Goal: Information Seeking & Learning: Learn about a topic

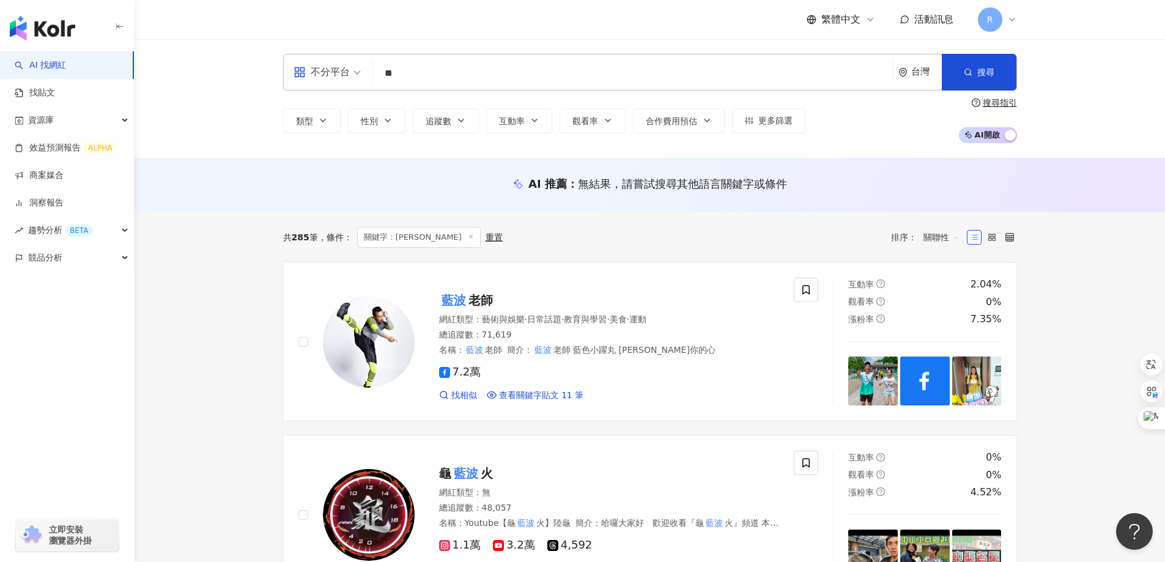
click at [51, 26] on img "button" at bounding box center [42, 28] width 65 height 24
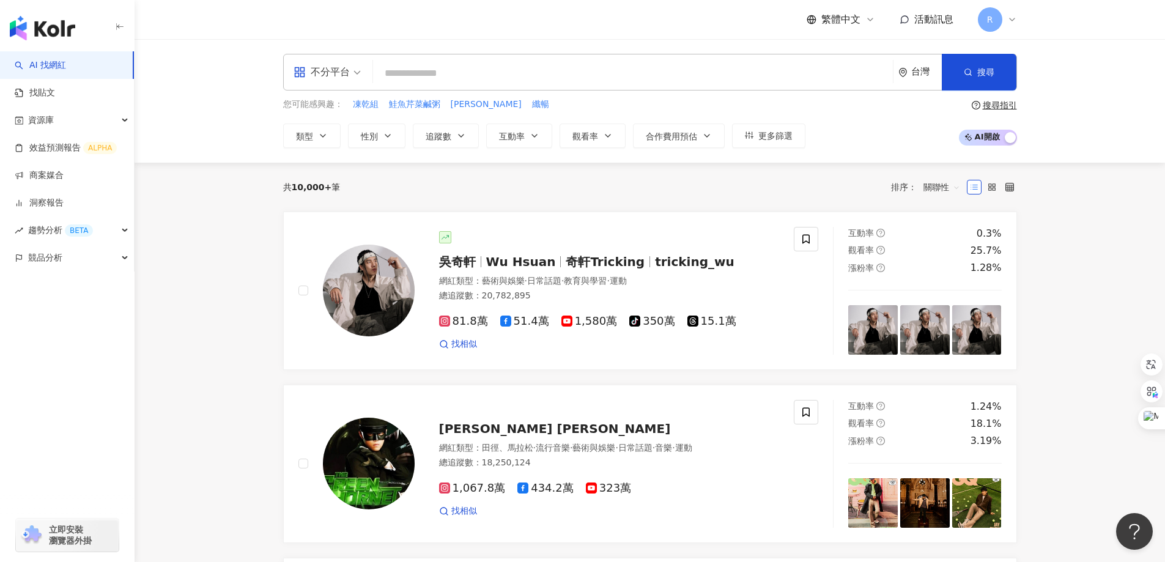
click at [1010, 17] on icon at bounding box center [1012, 20] width 10 height 10
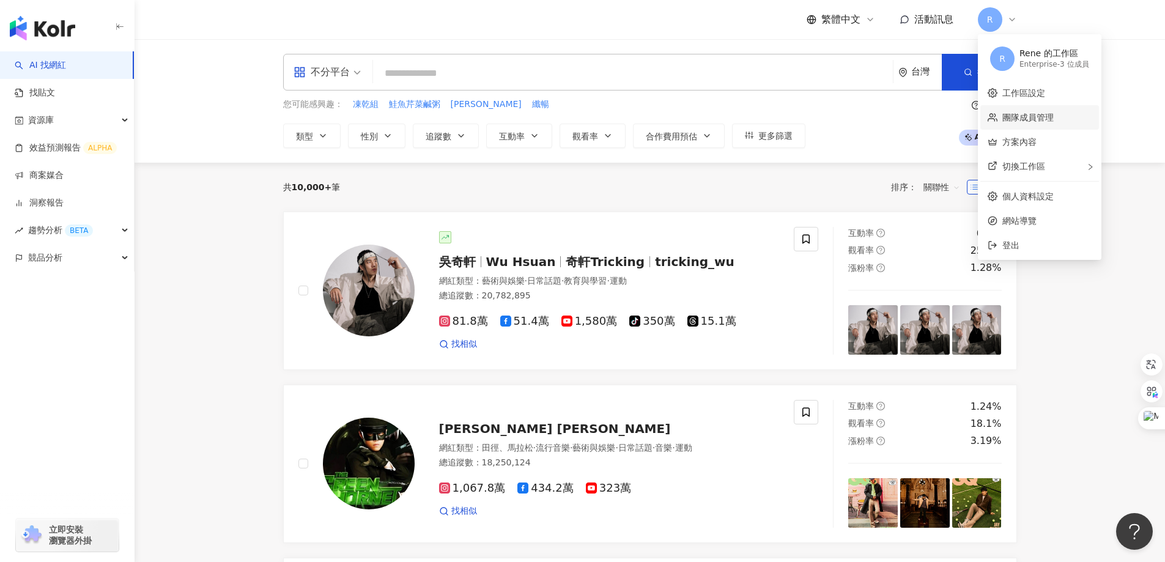
click at [1046, 121] on link "團隊成員管理" at bounding box center [1027, 118] width 51 height 10
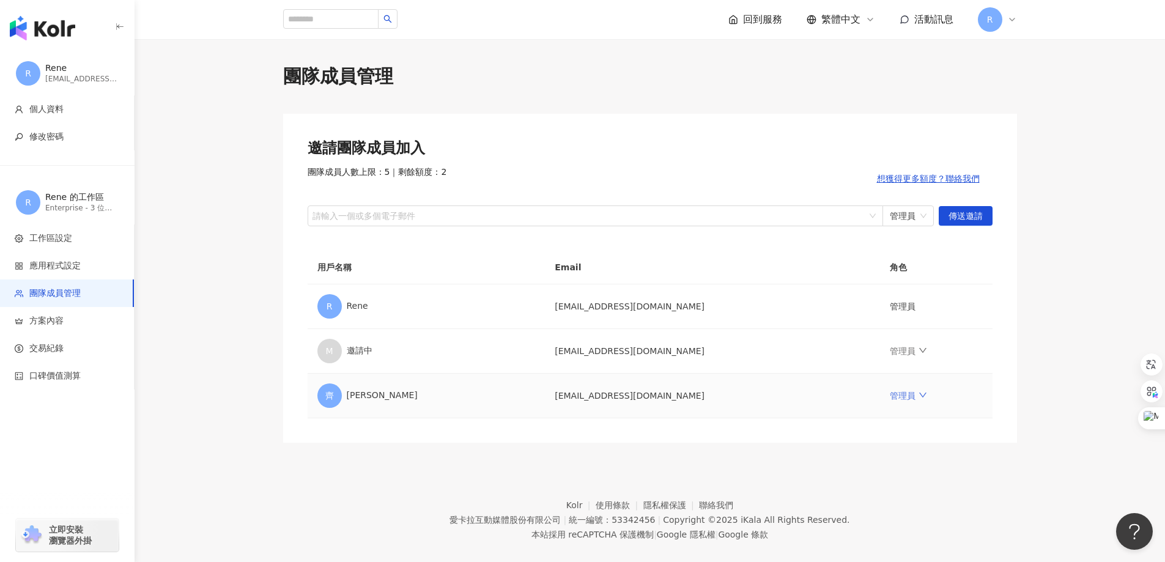
click at [919, 398] on icon "down" at bounding box center [923, 395] width 9 height 9
click at [897, 545] on div "移除成員" at bounding box center [948, 542] width 147 height 13
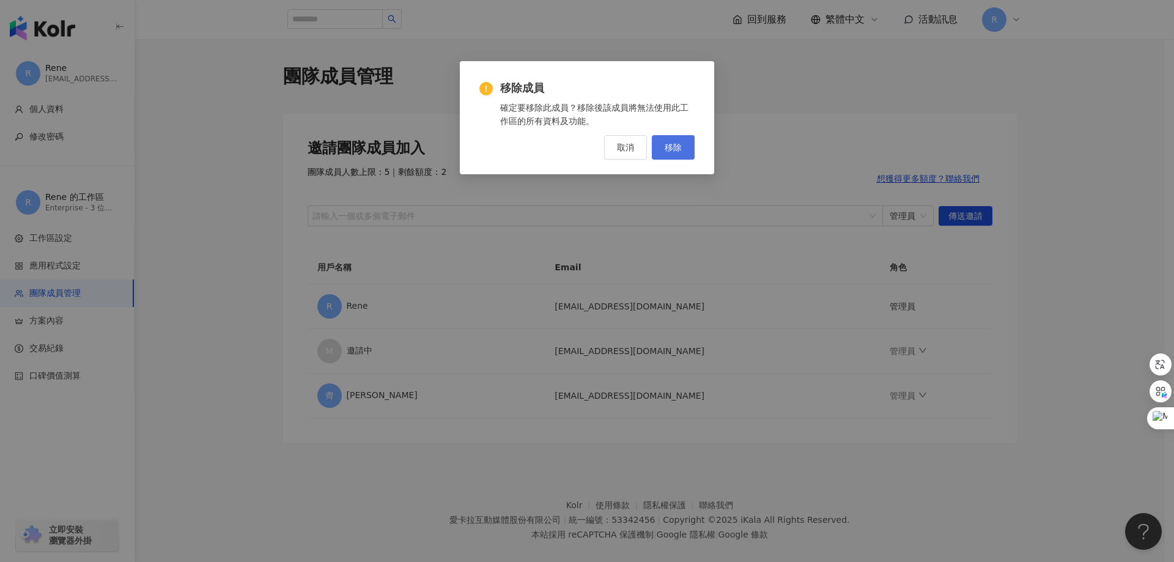
click at [671, 149] on span "移除" at bounding box center [673, 148] width 17 height 10
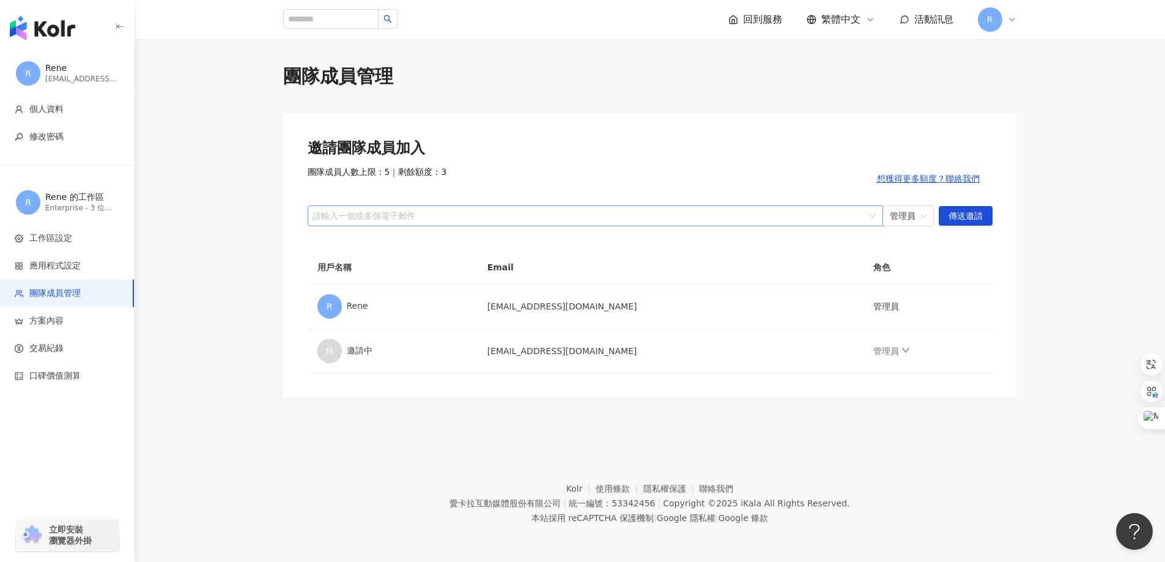
click at [492, 212] on div at bounding box center [589, 215] width 558 height 9
paste input "**********"
type input "**********"
click at [958, 215] on span "傳送邀請" at bounding box center [966, 217] width 34 height 20
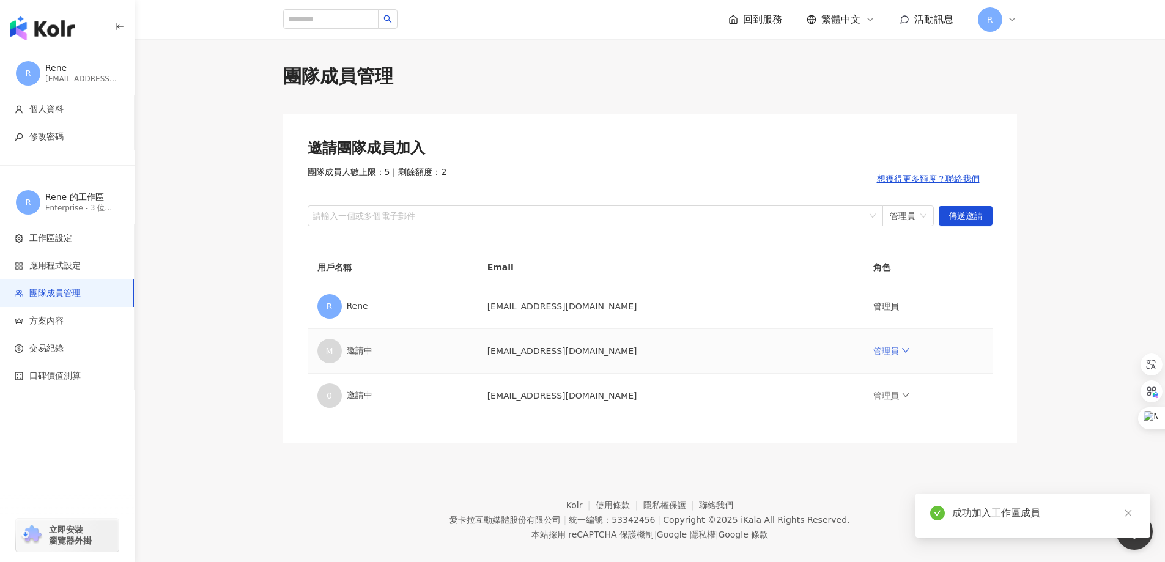
click at [884, 352] on link "管理員" at bounding box center [891, 351] width 37 height 10
click at [1127, 508] on link at bounding box center [1128, 513] width 15 height 15
click at [884, 355] on link "管理員" at bounding box center [891, 351] width 37 height 10
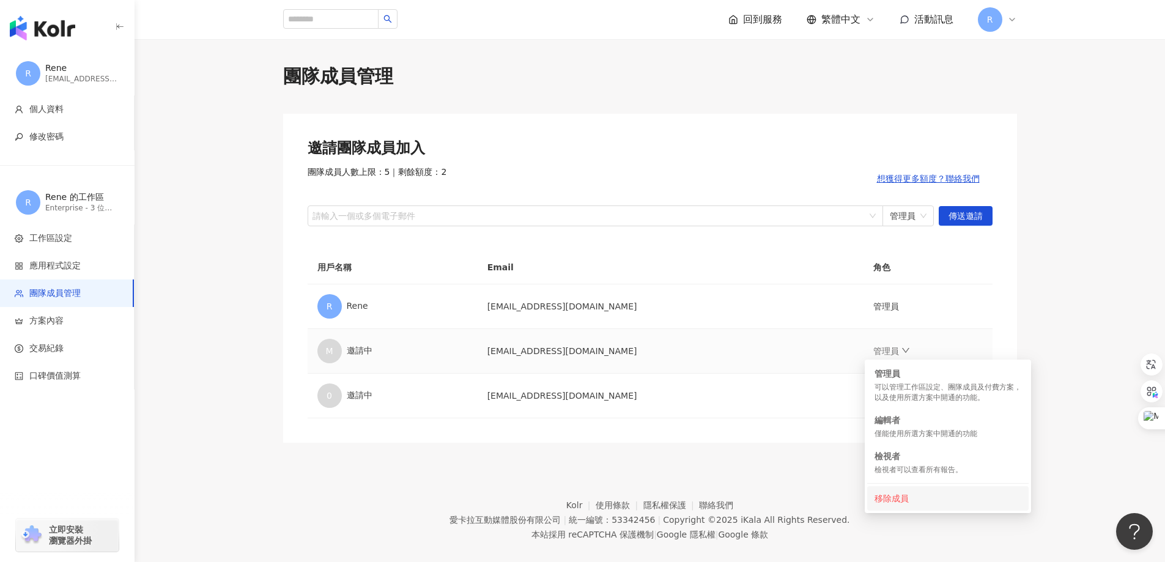
click at [884, 503] on div "移除成員" at bounding box center [948, 498] width 147 height 13
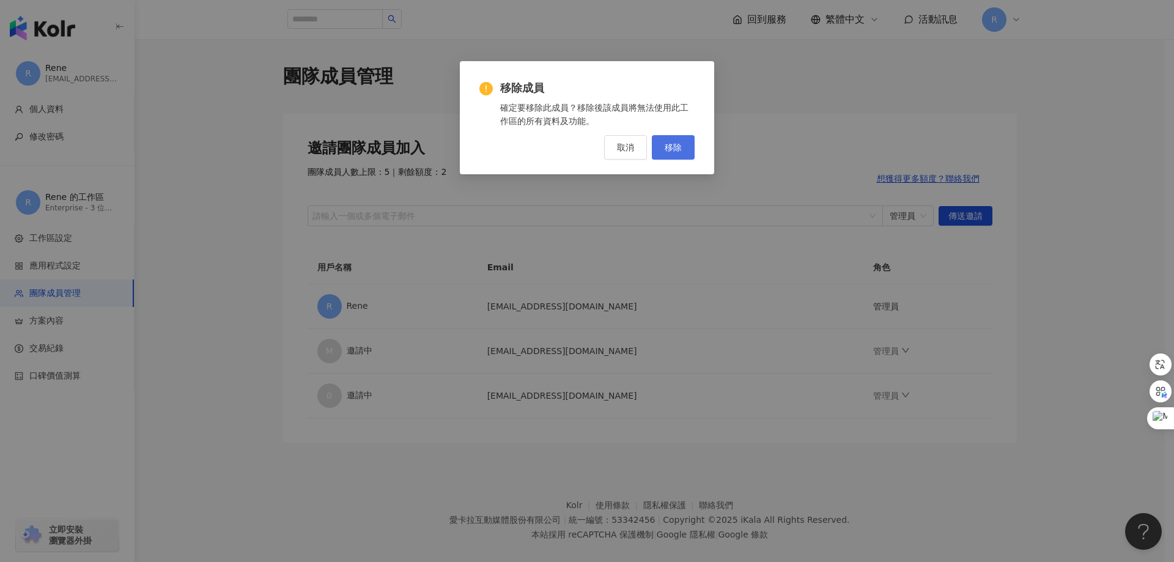
click at [673, 147] on span "移除" at bounding box center [673, 148] width 17 height 10
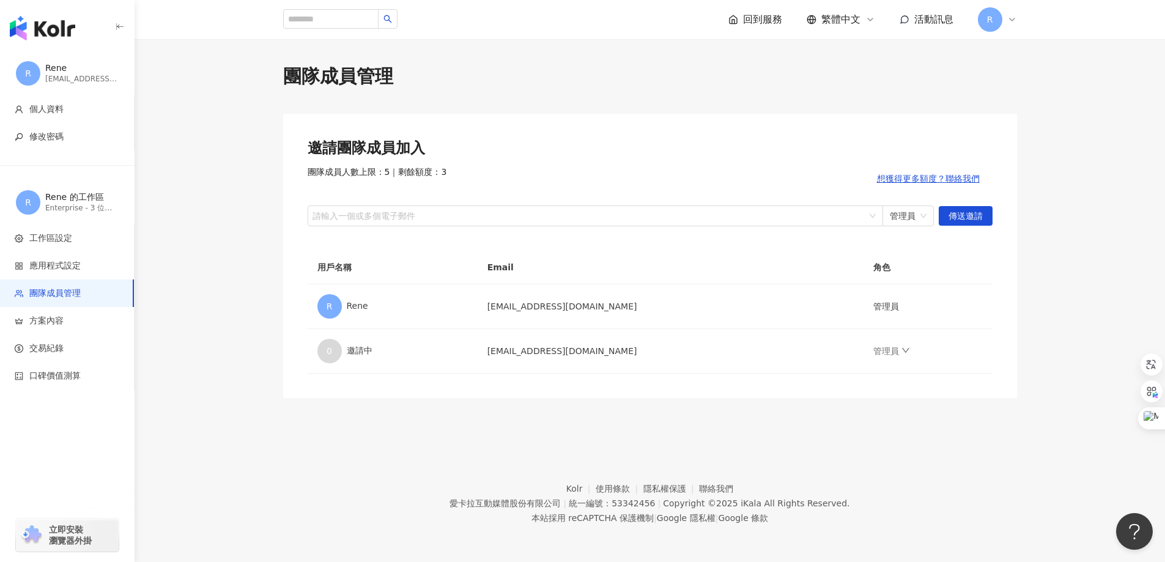
click at [960, 385] on div "邀請團隊成員加入 團隊成員人數上限：5 ｜ 剩餘額度：3 想獲得更多額度？聯絡我們 請輸入一個或多個電子郵件 管理員 傳送邀請 用戶名稱 Email 角色 R…" at bounding box center [650, 256] width 734 height 284
click at [875, 350] on link "管理員" at bounding box center [891, 351] width 37 height 10
click at [998, 432] on div "僅能使用所選方案中開通的功能" at bounding box center [941, 434] width 147 height 10
click at [1094, 283] on main "團隊成員管理 邀請團隊成員加入 團隊成員人數上限：5 ｜ 剩餘額度：3 想獲得更多額度？聯絡我們 請輸入一個或多個電子郵件 管理員 傳送邀請 用戶名稱 Ema…" at bounding box center [650, 231] width 1031 height 335
click at [56, 380] on span "口碑價值測算" at bounding box center [54, 376] width 51 height 12
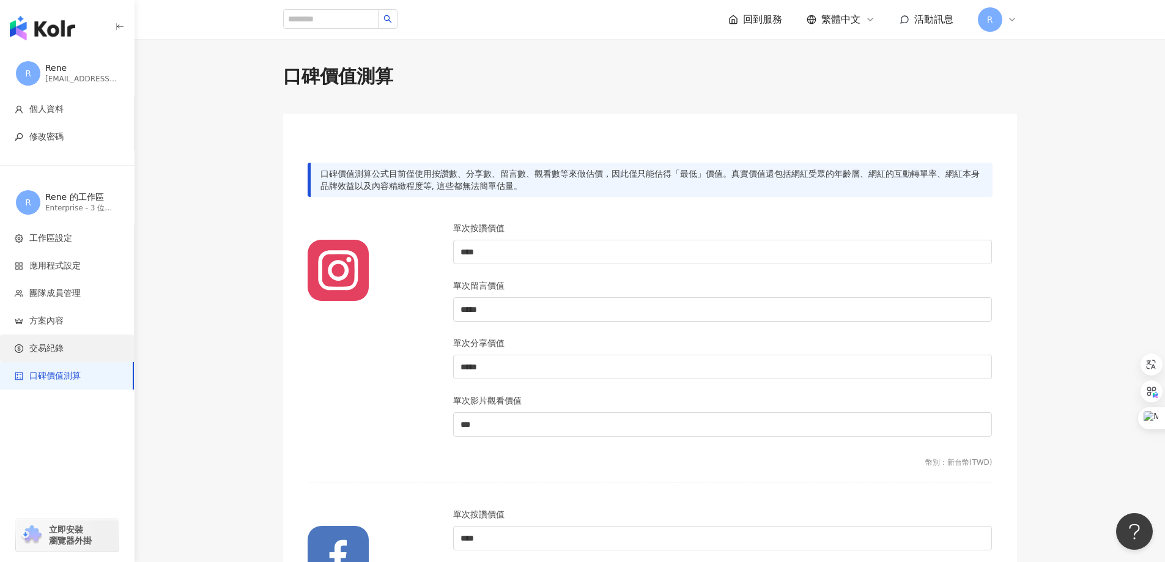
click at [53, 352] on span "交易紀錄" at bounding box center [46, 349] width 34 height 12
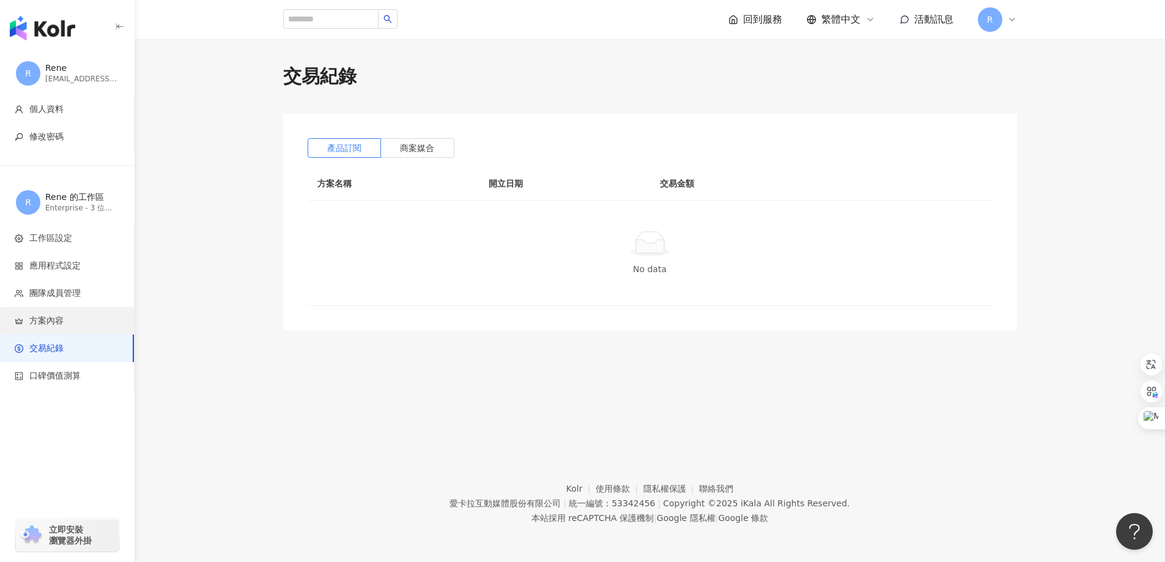
click at [50, 321] on span "方案內容" at bounding box center [46, 321] width 34 height 12
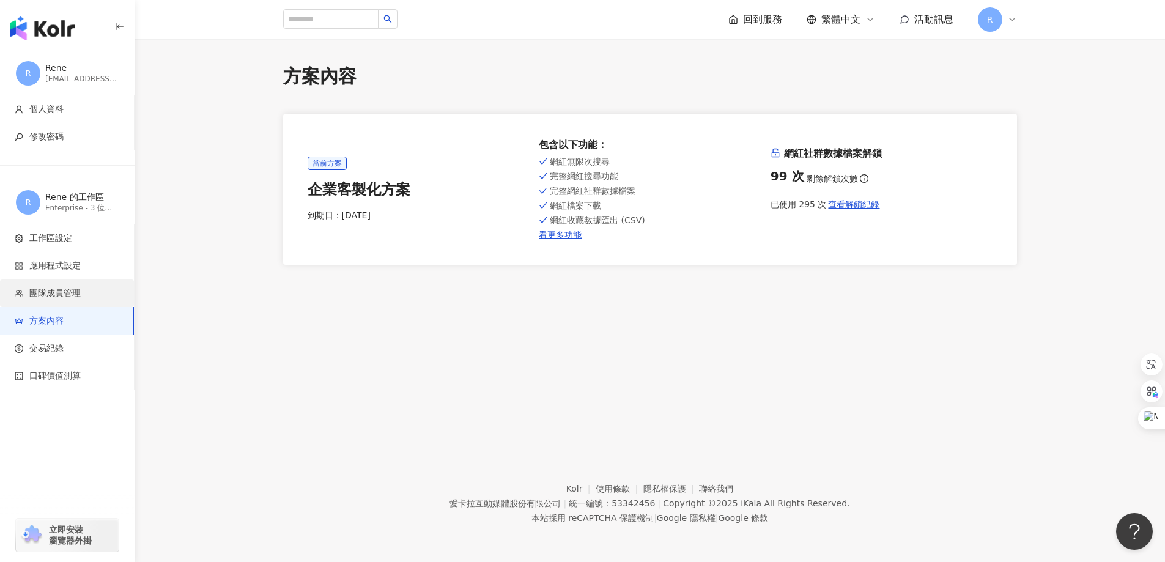
click at [53, 292] on span "團隊成員管理" at bounding box center [54, 293] width 51 height 12
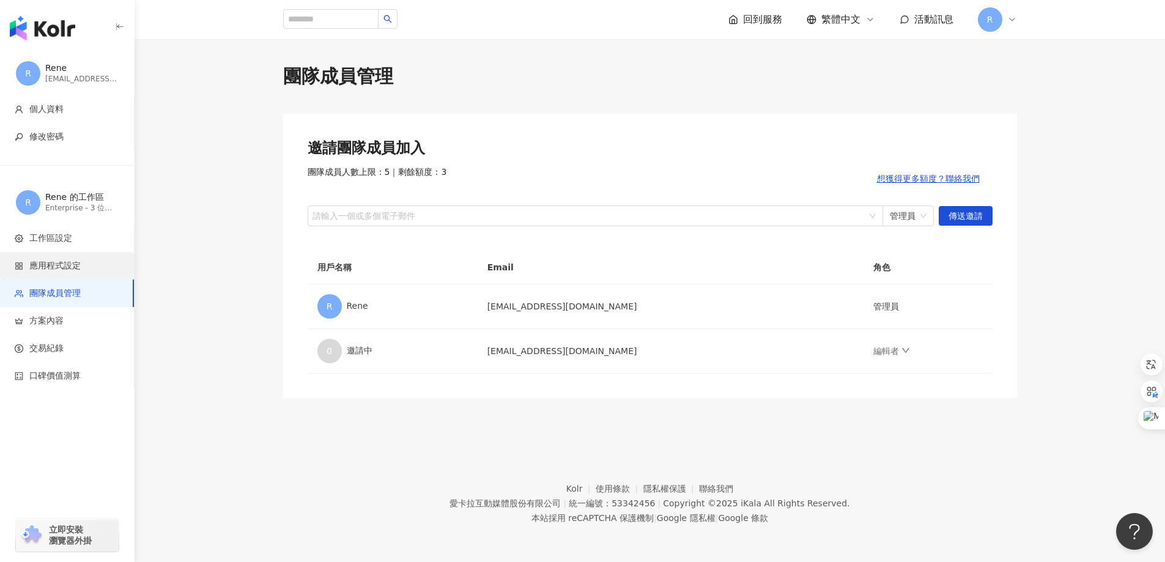
click at [50, 264] on span "應用程式設定" at bounding box center [54, 266] width 51 height 12
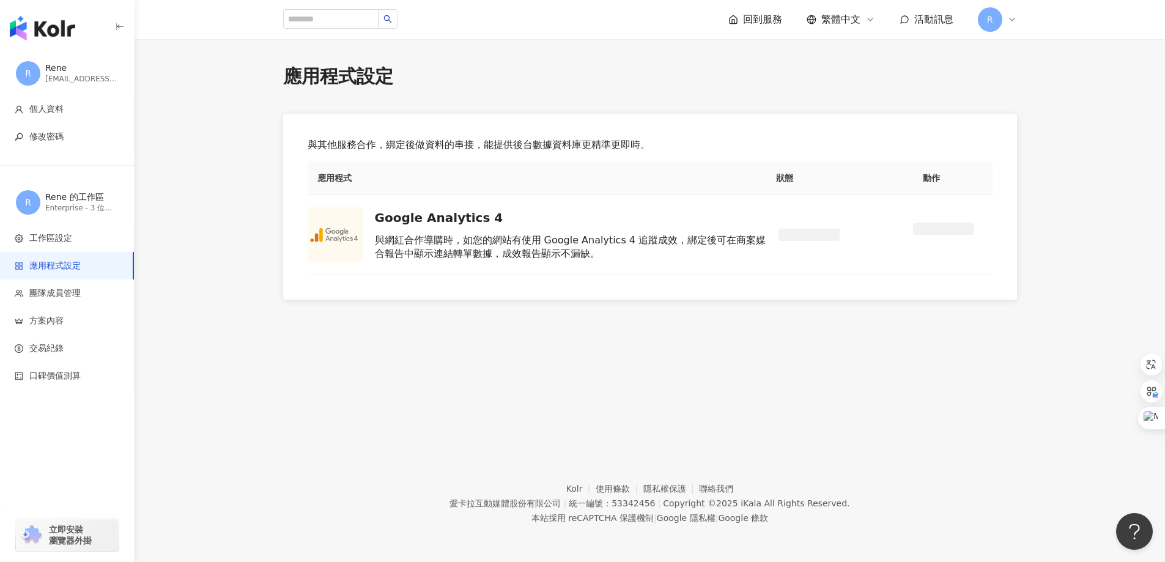
click at [63, 23] on img "button" at bounding box center [42, 28] width 65 height 24
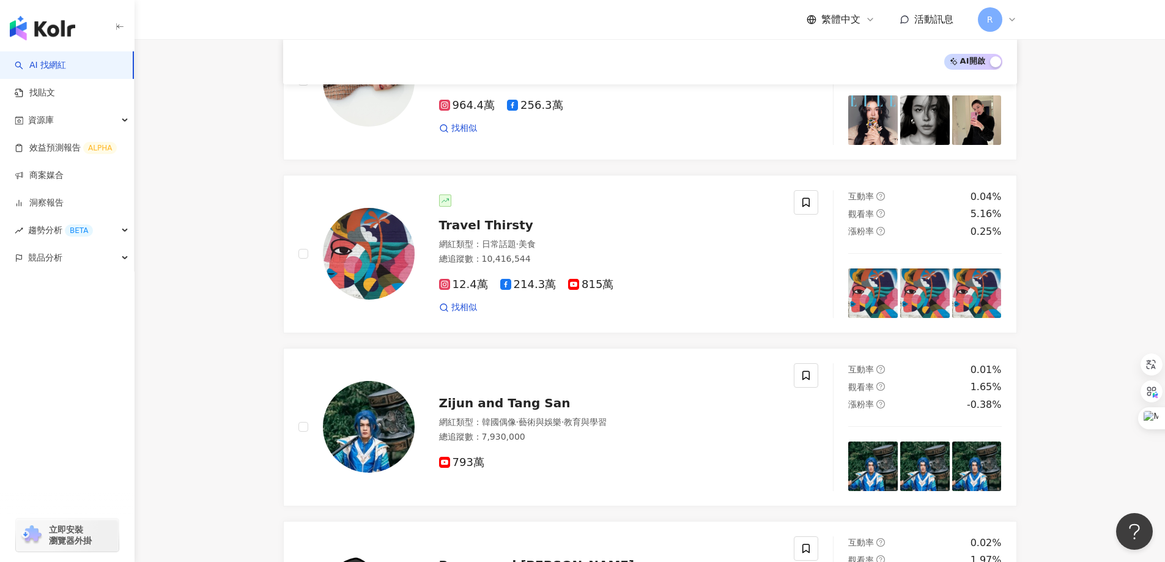
scroll to position [734, 0]
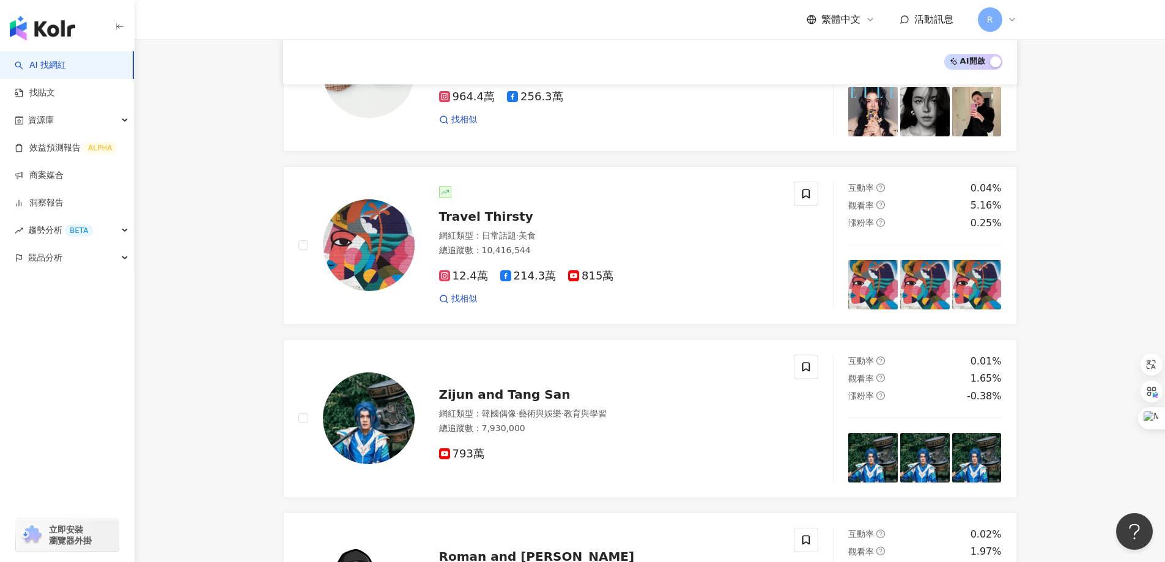
click at [54, 19] on img "button" at bounding box center [42, 28] width 65 height 24
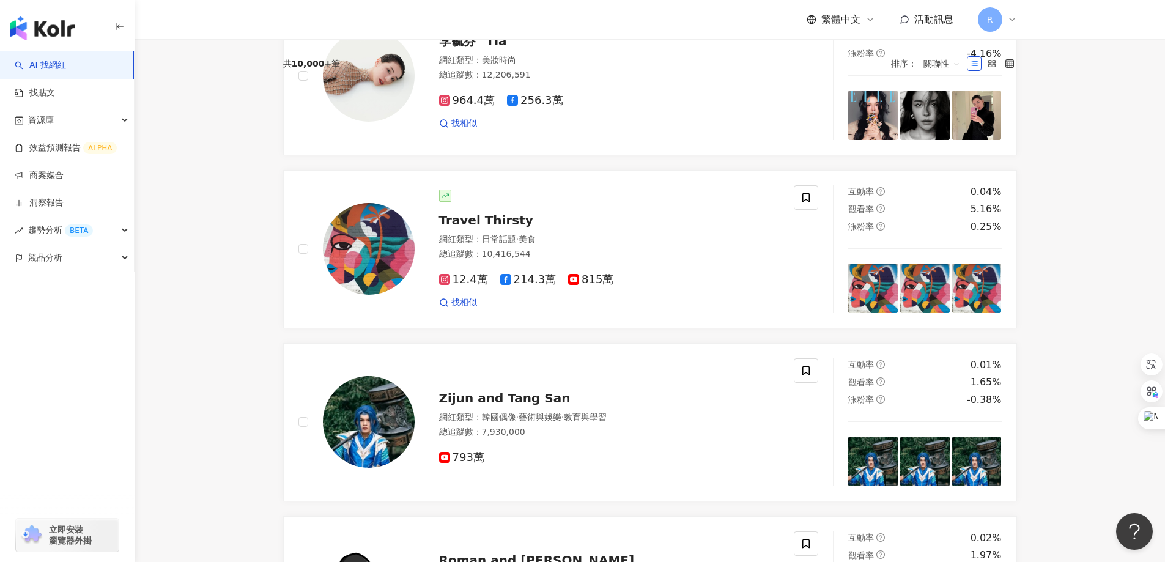
scroll to position [0, 0]
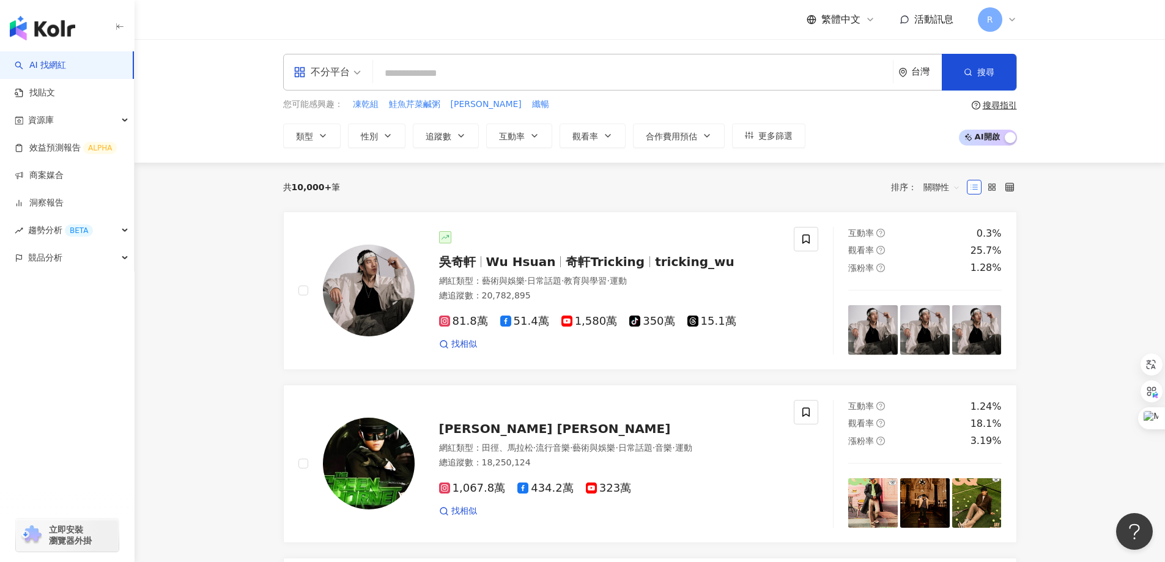
click at [1015, 20] on div "繁體中文 活動訊息 R" at bounding box center [650, 19] width 783 height 39
click at [1012, 19] on icon at bounding box center [1012, 20] width 10 height 10
click at [462, 62] on input "search" at bounding box center [633, 73] width 510 height 23
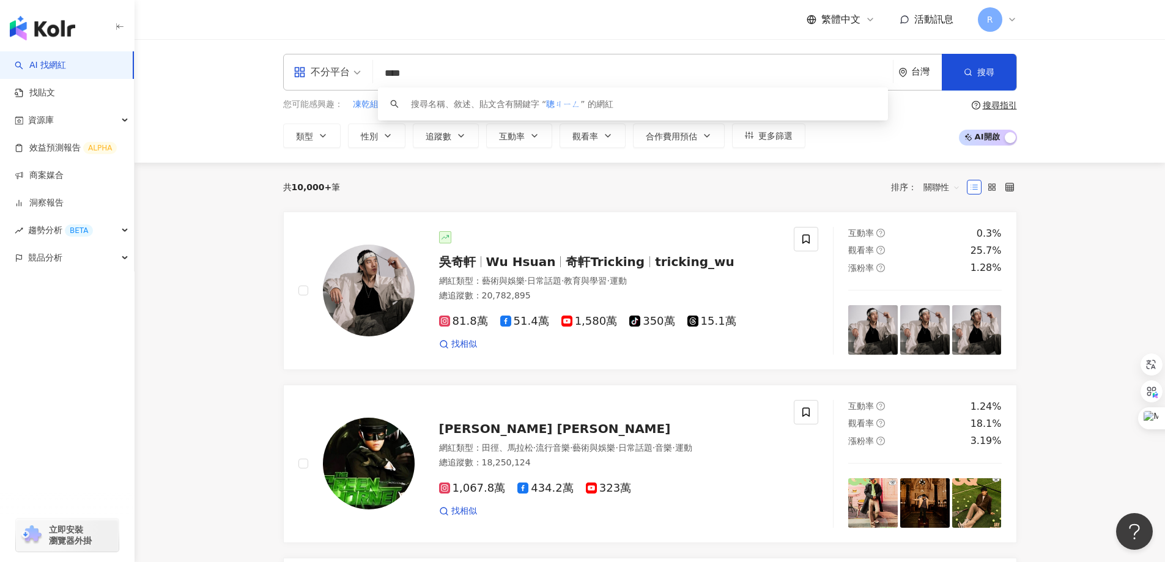
type input "**"
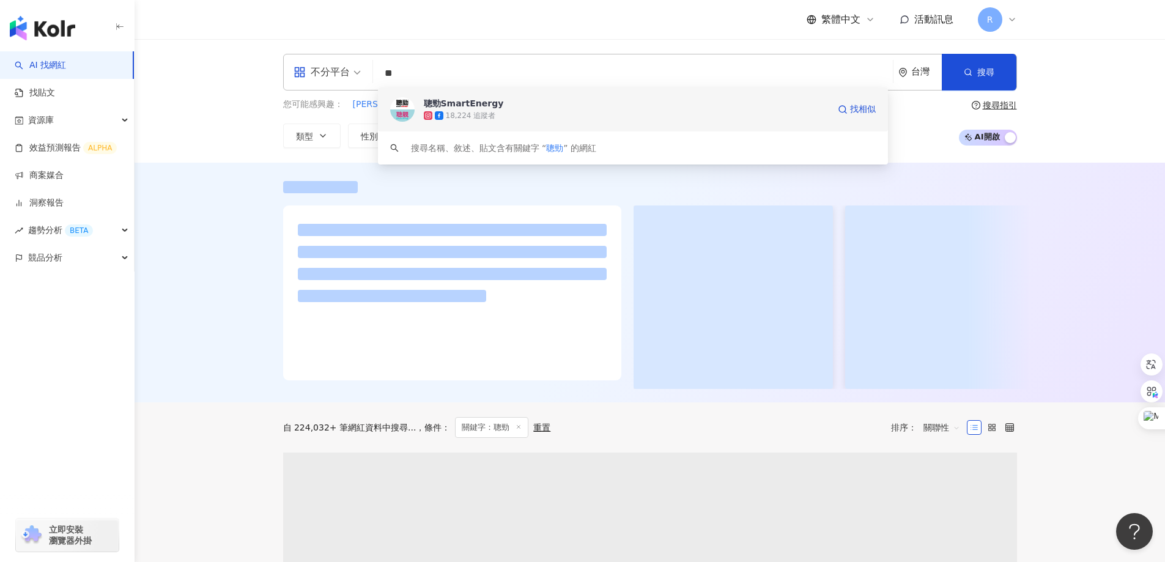
click at [480, 104] on div "聰勁SmartEnergy" at bounding box center [464, 103] width 80 height 12
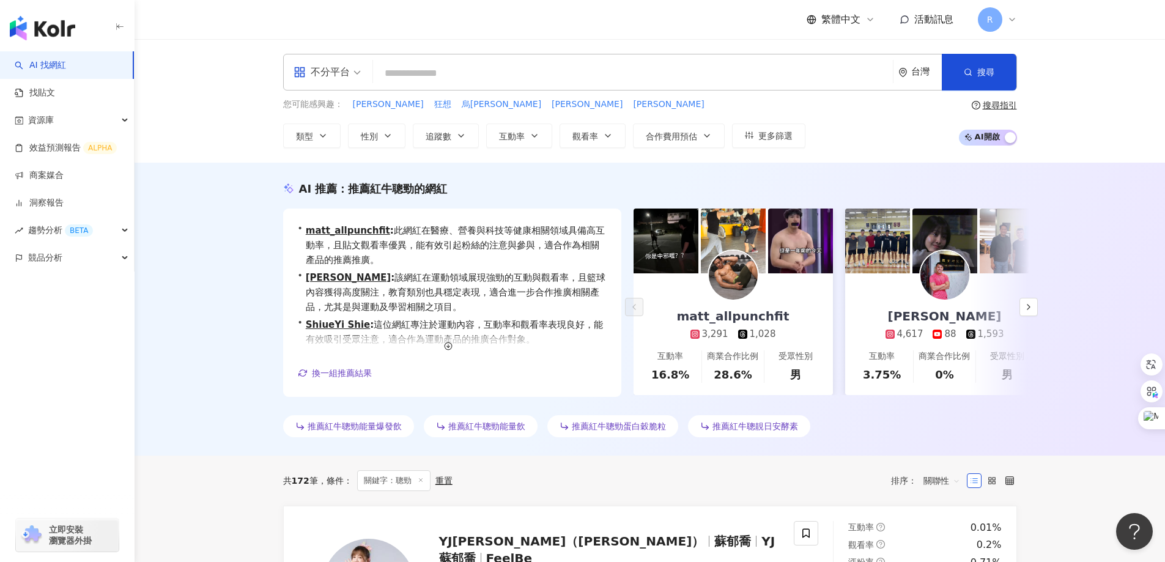
click at [33, 28] on img "button" at bounding box center [42, 28] width 65 height 24
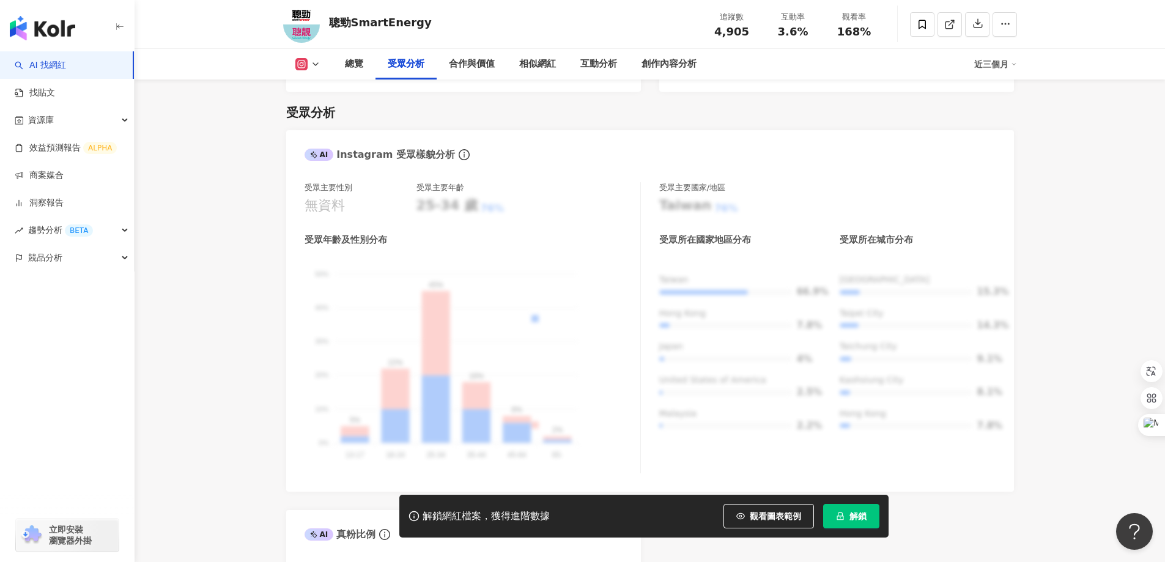
scroll to position [1055, 0]
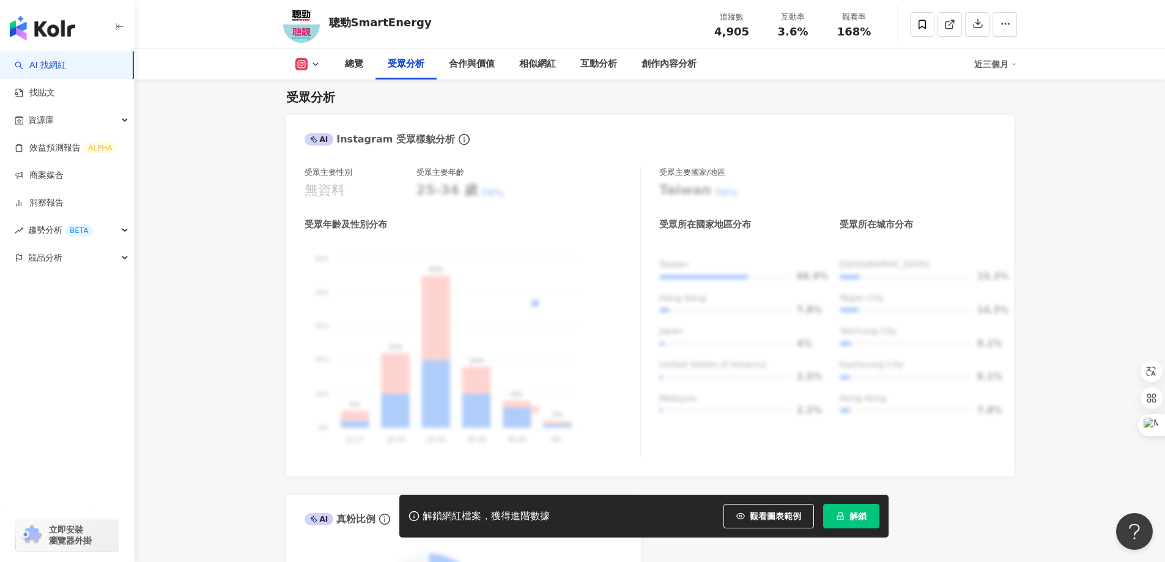
click at [857, 521] on span "解鎖" at bounding box center [858, 516] width 17 height 10
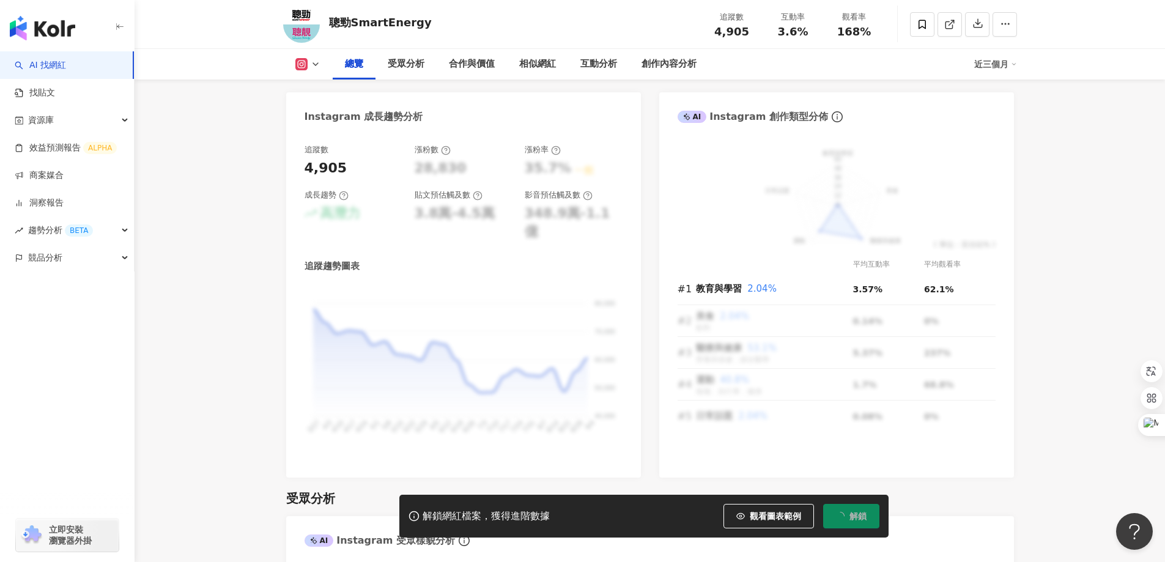
scroll to position [0, 0]
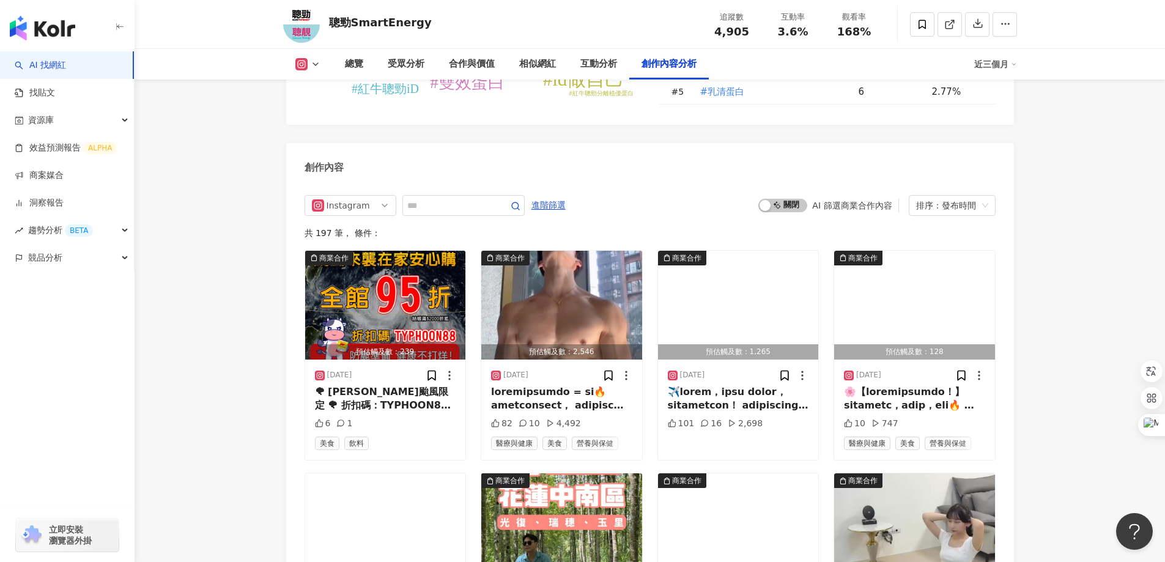
scroll to position [3609, 0]
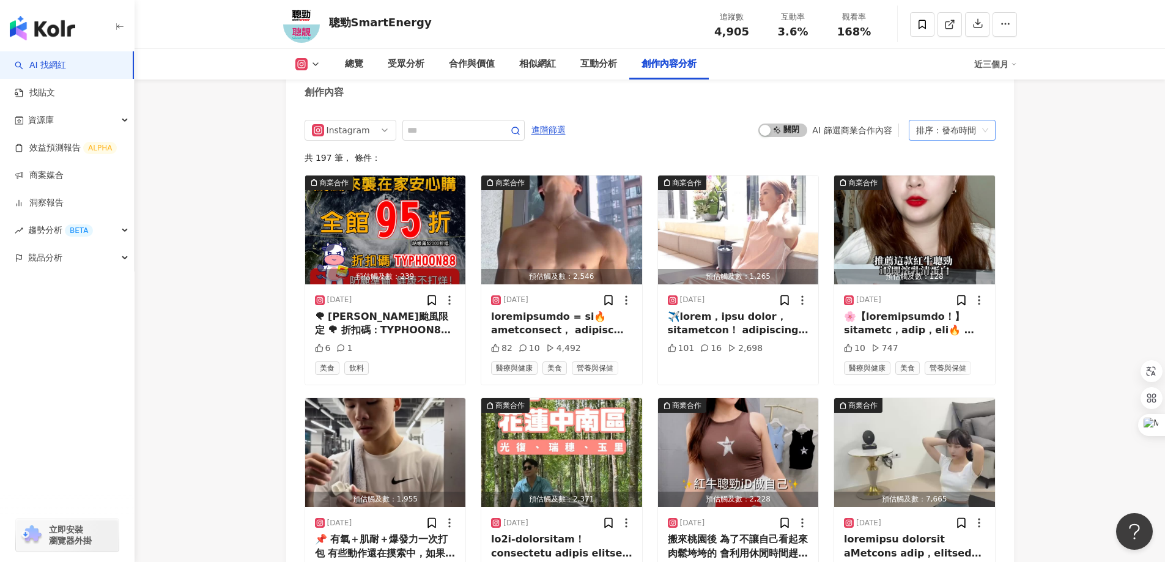
click at [957, 140] on div "排序：發布時間" at bounding box center [946, 130] width 61 height 20
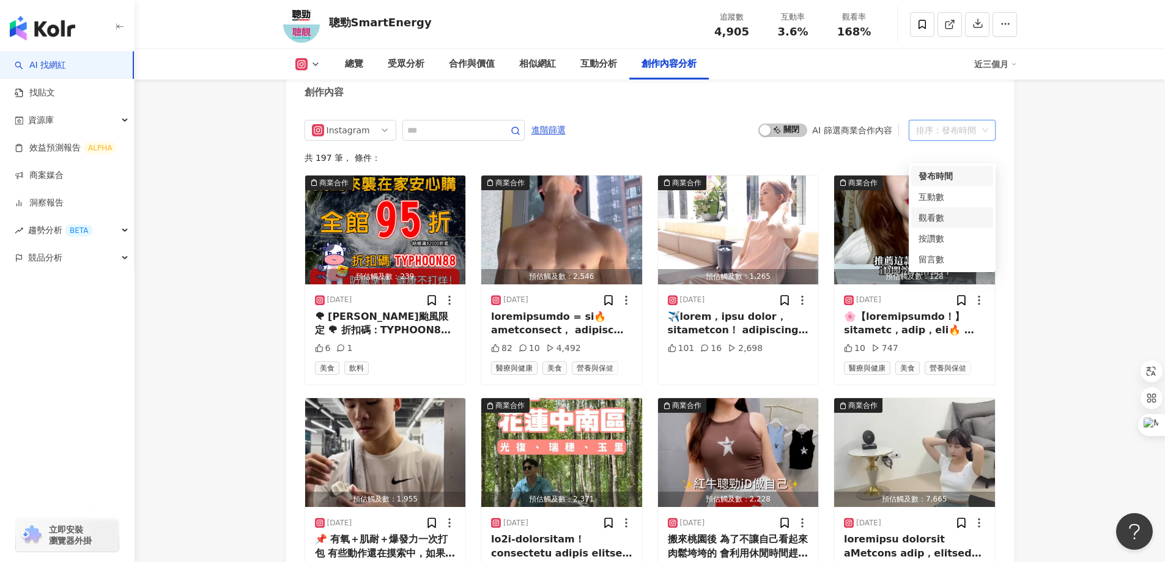
click at [940, 219] on div "觀看數" at bounding box center [952, 217] width 67 height 13
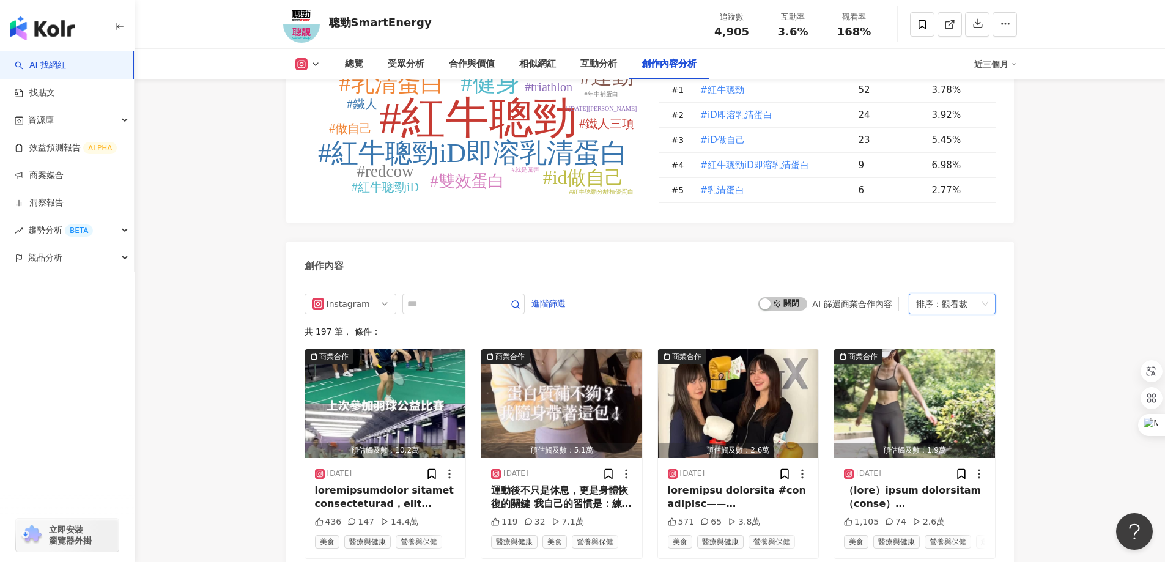
scroll to position [3434, 0]
